Goal: Information Seeking & Learning: Learn about a topic

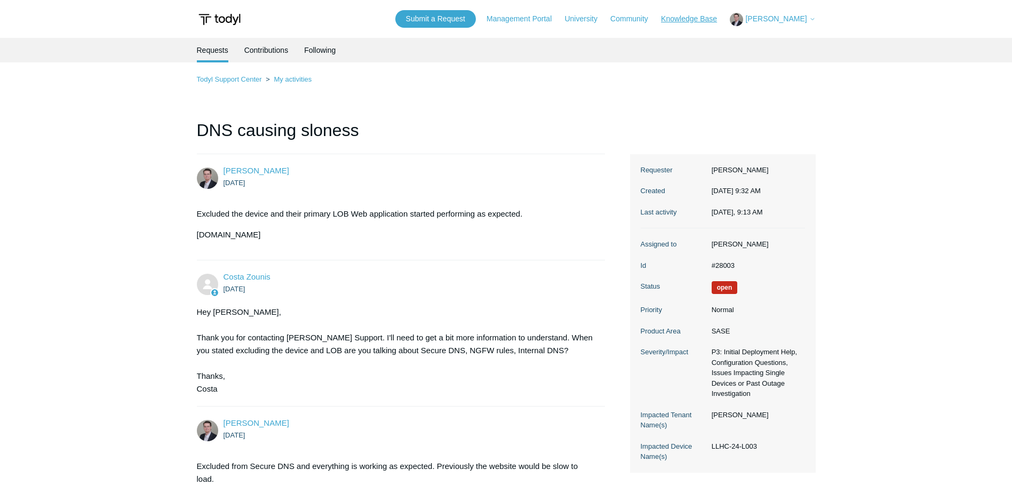
click at [718, 15] on link "Knowledge Base" at bounding box center [694, 18] width 67 height 11
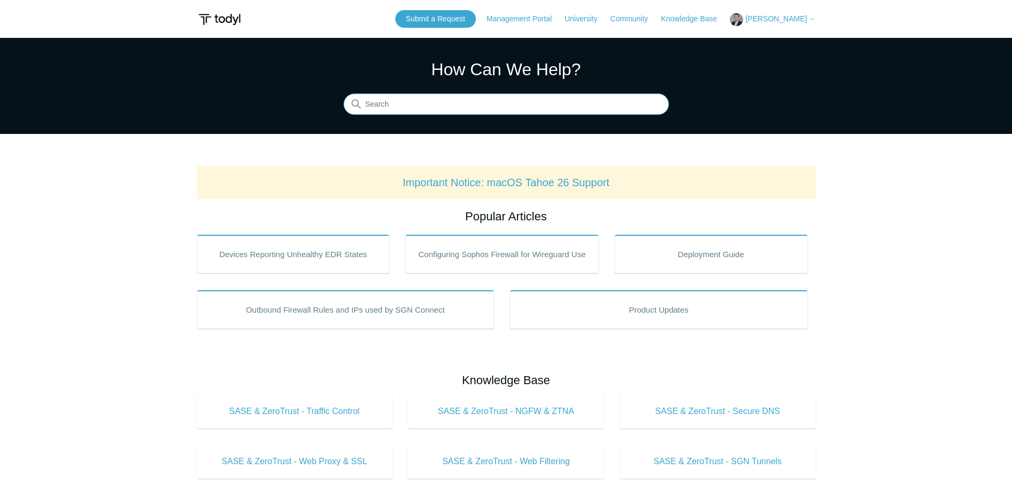
click at [411, 105] on input "Search" at bounding box center [506, 104] width 325 height 21
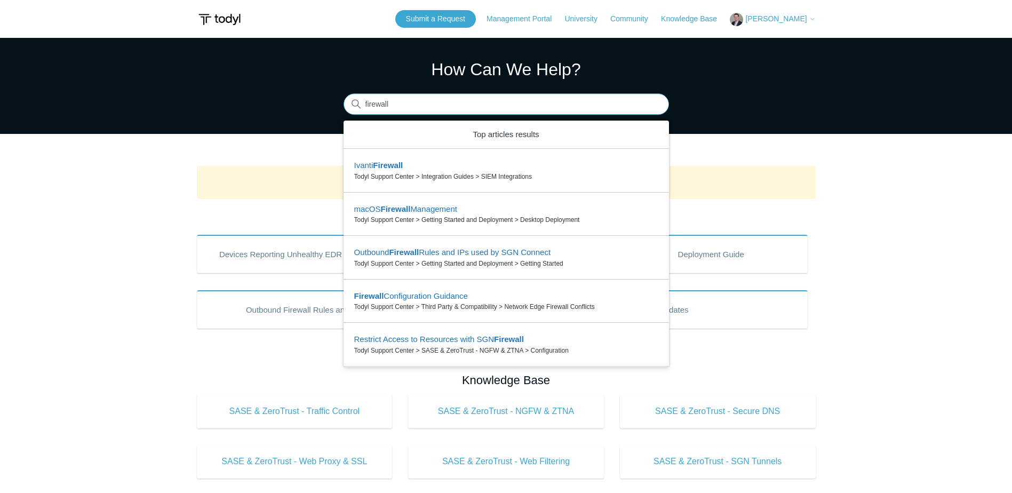
type input "firewall"
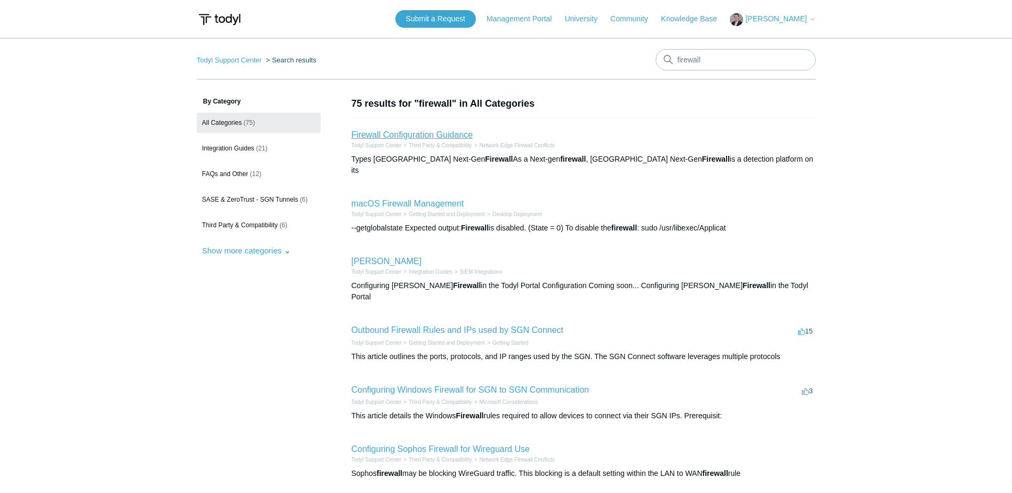
click at [439, 133] on link "Firewall Configuration Guidance" at bounding box center [413, 134] width 122 height 9
click at [455, 324] on h2 "Outbound Firewall Rules and IPs used by SGN Connect" at bounding box center [458, 330] width 212 height 13
click at [456, 325] on link "Outbound Firewall Rules and IPs used by SGN Connect" at bounding box center [458, 329] width 212 height 9
